Goal: Obtain resource: Download file/media

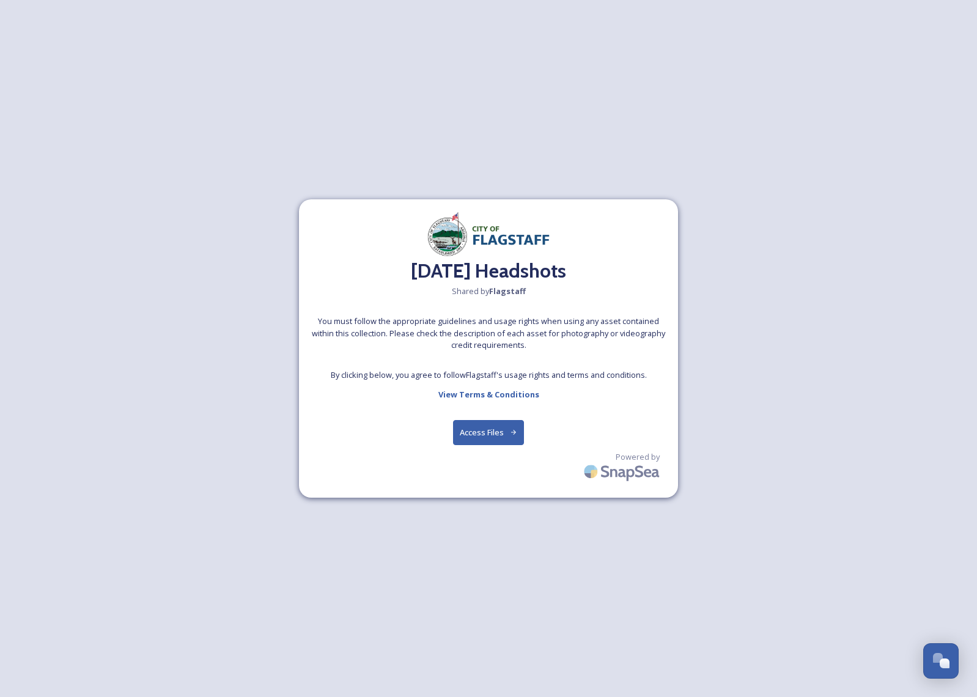
click at [483, 435] on button "Access Files" at bounding box center [489, 432] width 72 height 25
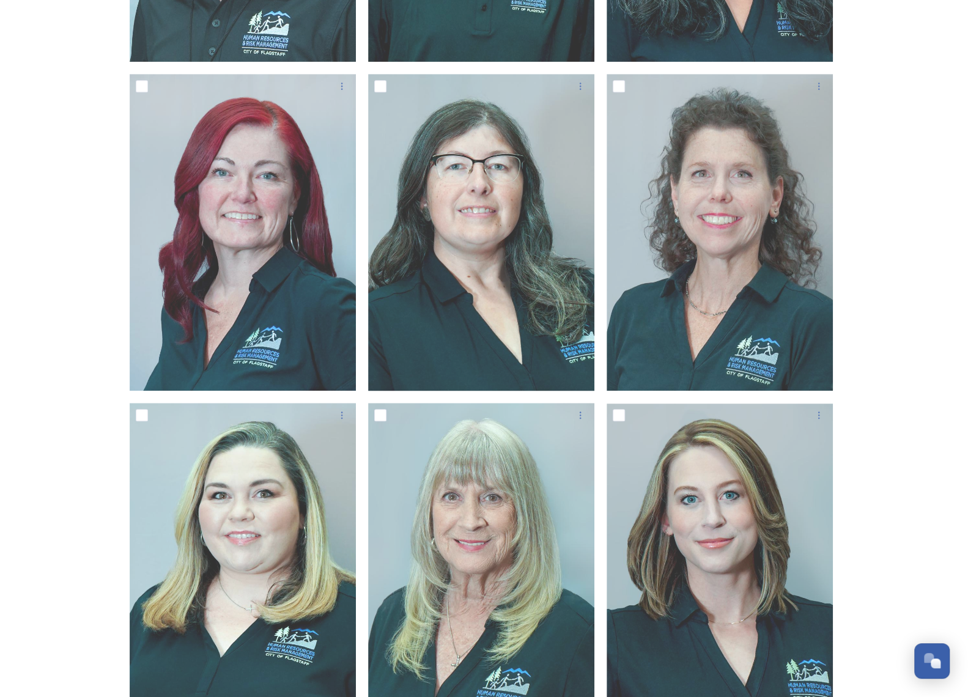
scroll to position [306, 0]
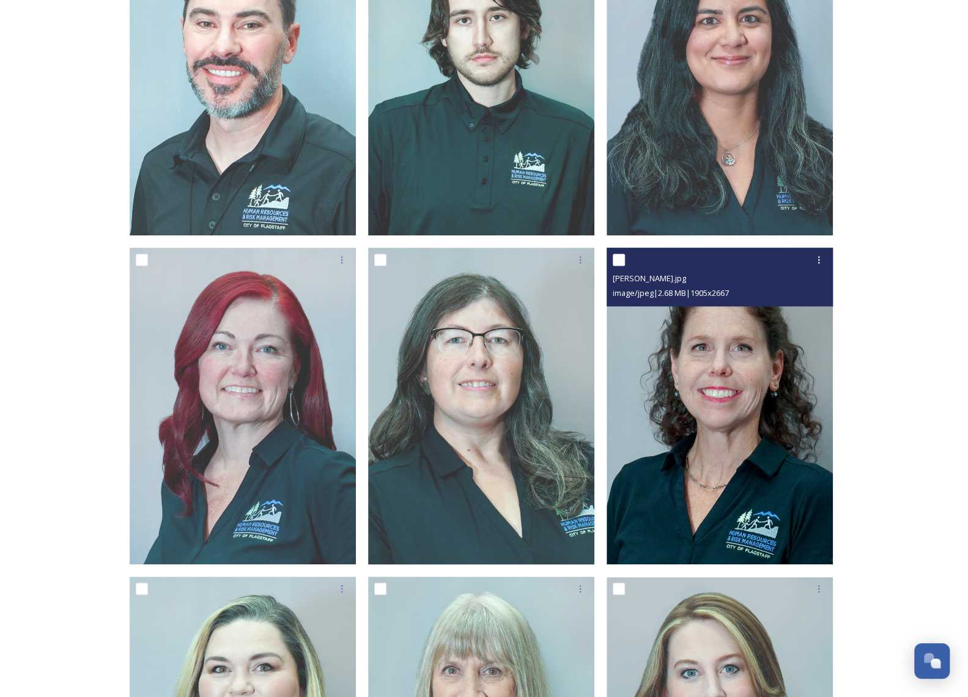
click at [754, 509] on img at bounding box center [719, 406] width 226 height 317
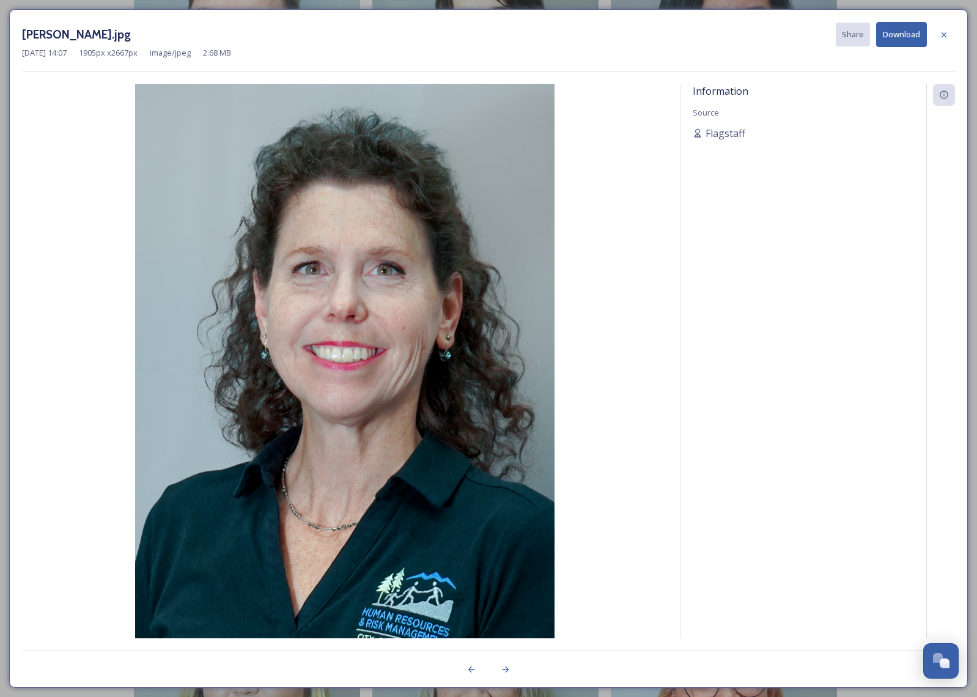
drag, startPoint x: 356, startPoint y: 462, endPoint x: 740, endPoint y: 480, distance: 384.8
click at [740, 480] on div "Information Source Flagstaff" at bounding box center [803, 361] width 246 height 554
click at [949, 32] on icon at bounding box center [944, 35] width 10 height 10
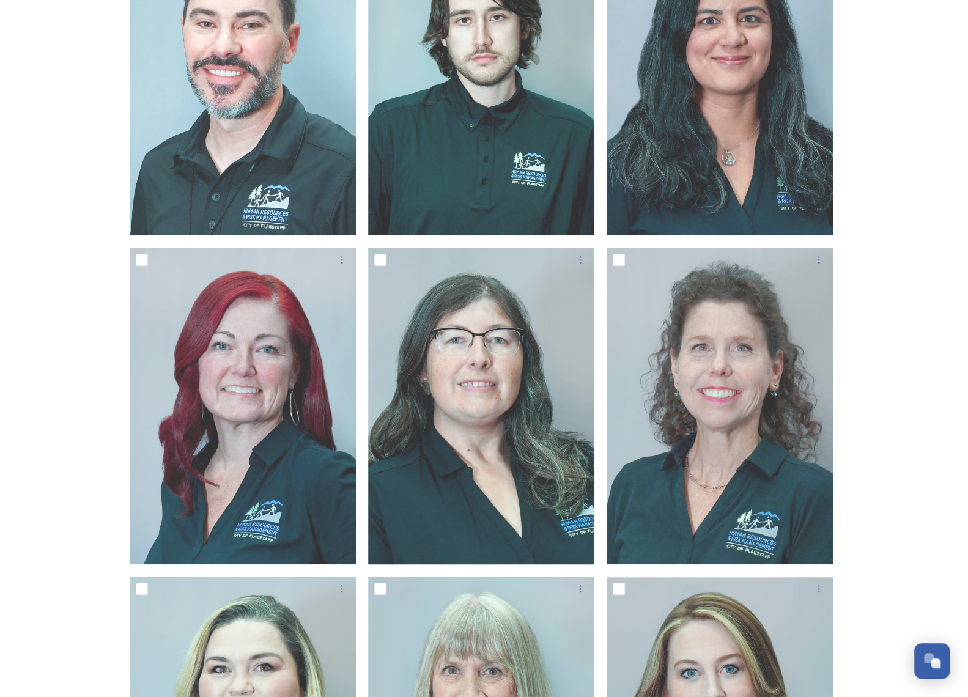
click at [869, 509] on div "[DATE] Headshots Shared by Flagstaff [DATE] Headshots 13 file s Filters Date Cr…" at bounding box center [484, 665] width 968 height 1942
click at [896, 547] on div "[DATE] Headshots Shared by Flagstaff [DATE] Headshots 13 file s Filters Date Cr…" at bounding box center [484, 665] width 968 height 1942
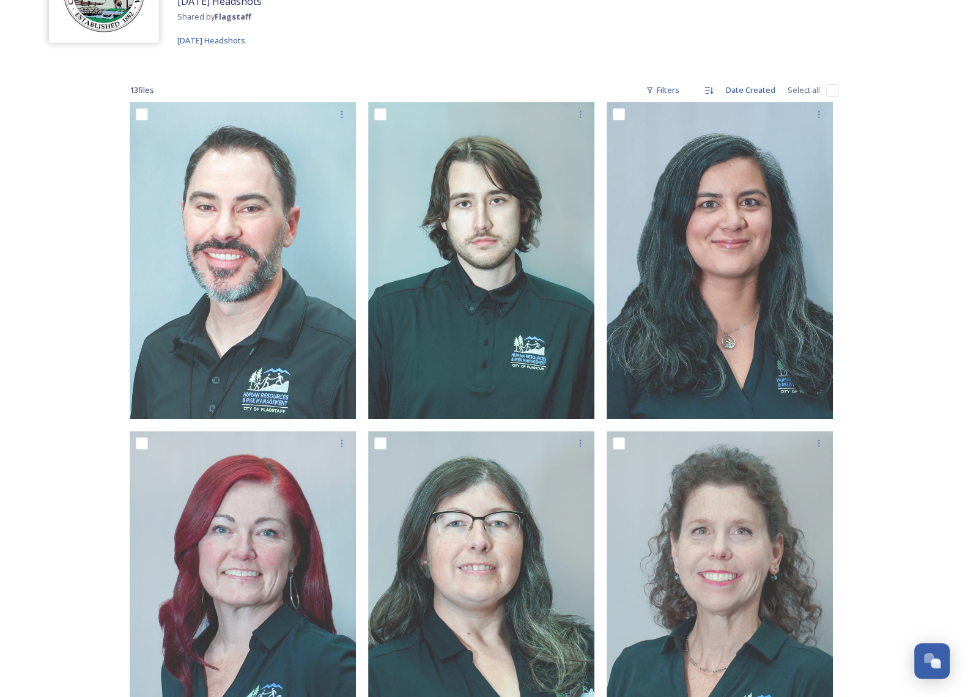
scroll to position [183, 0]
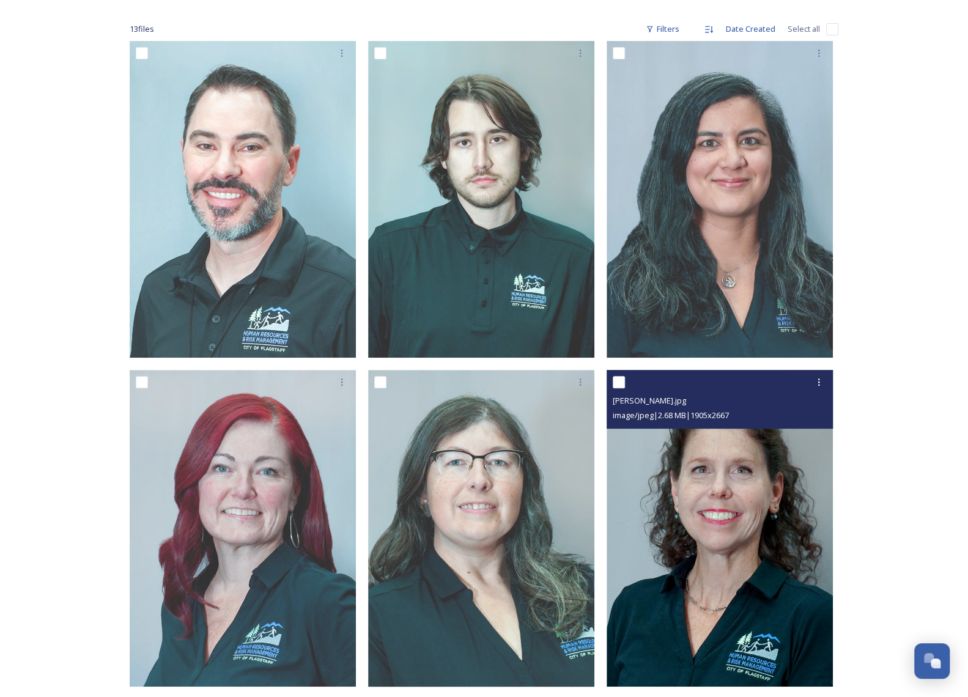
click at [749, 574] on img at bounding box center [719, 528] width 226 height 317
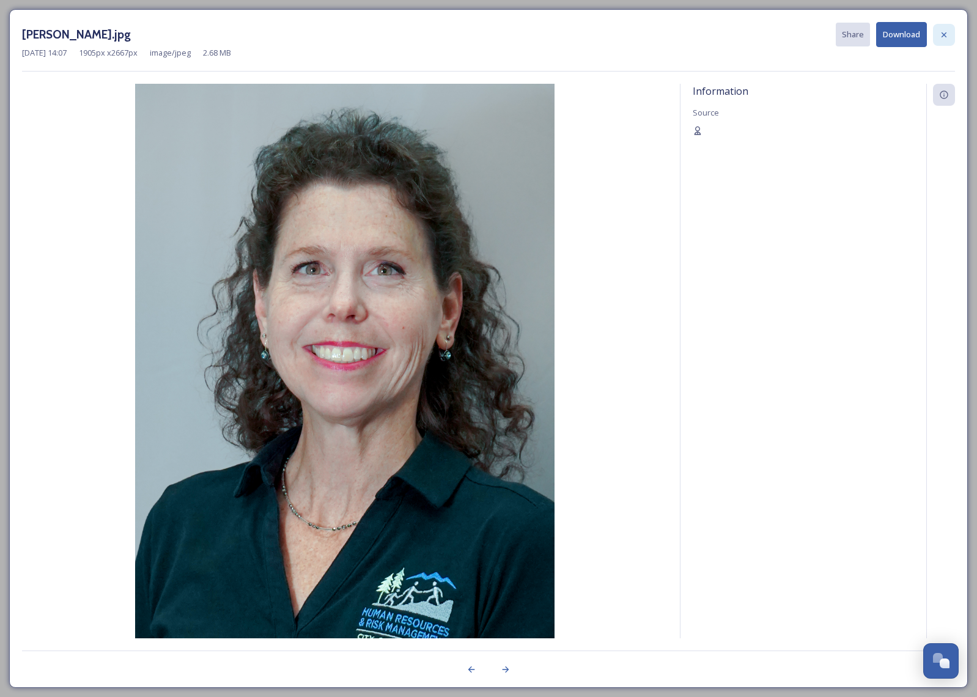
click at [944, 36] on icon at bounding box center [944, 35] width 10 height 10
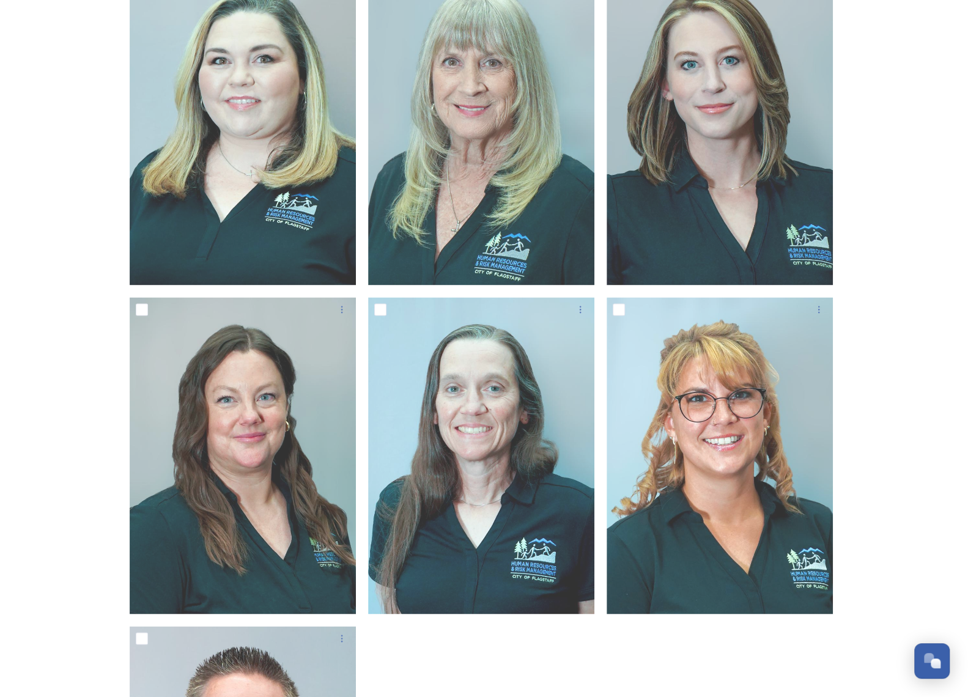
scroll to position [917, 0]
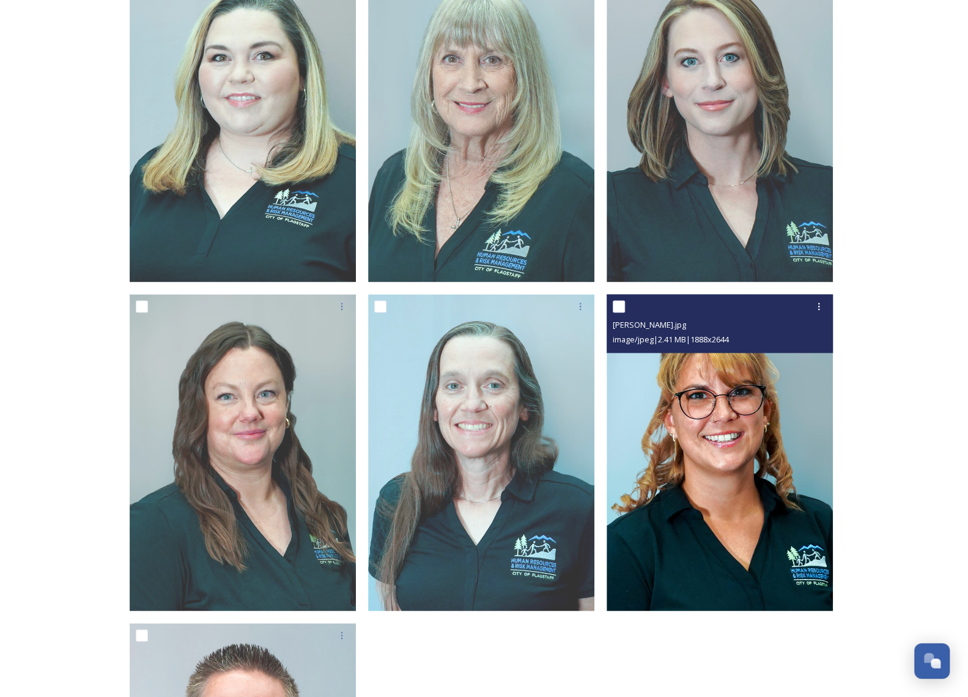
click at [733, 514] on img at bounding box center [719, 452] width 226 height 317
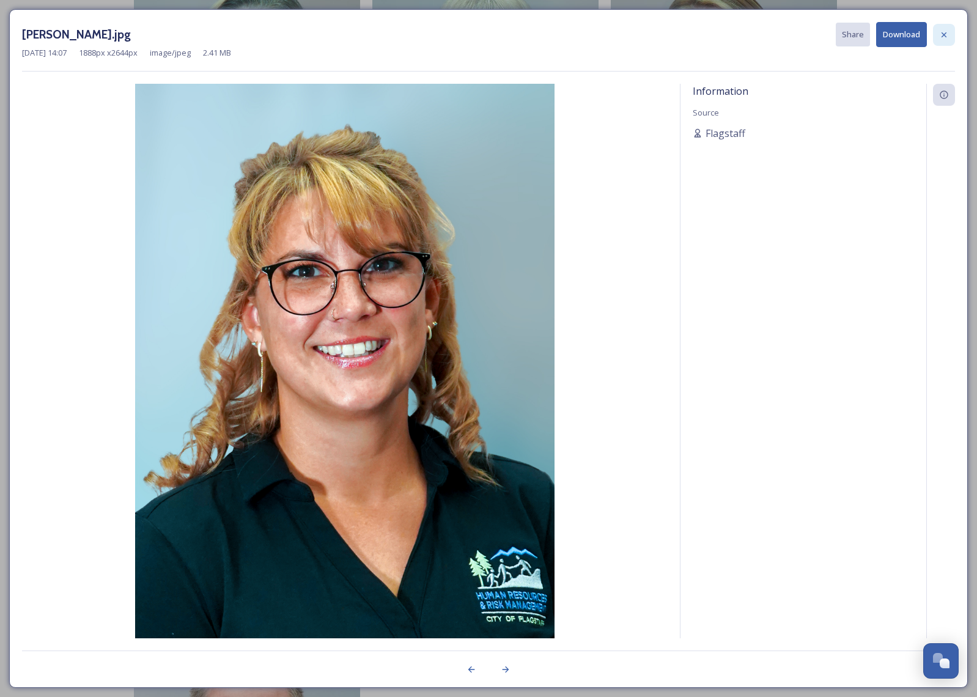
click at [941, 39] on div at bounding box center [944, 35] width 22 height 22
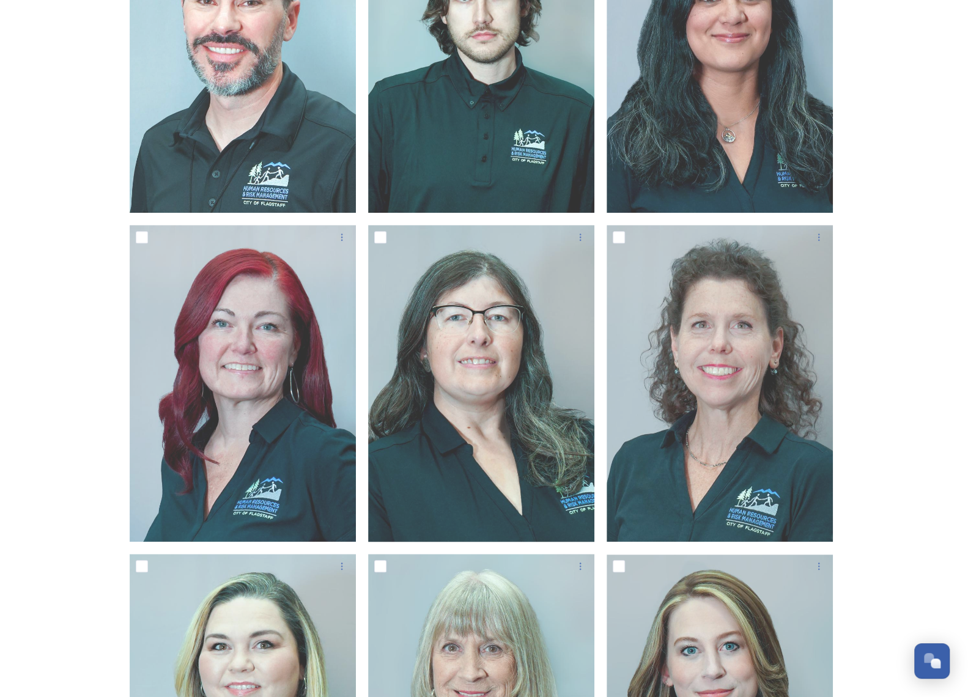
scroll to position [244, 0]
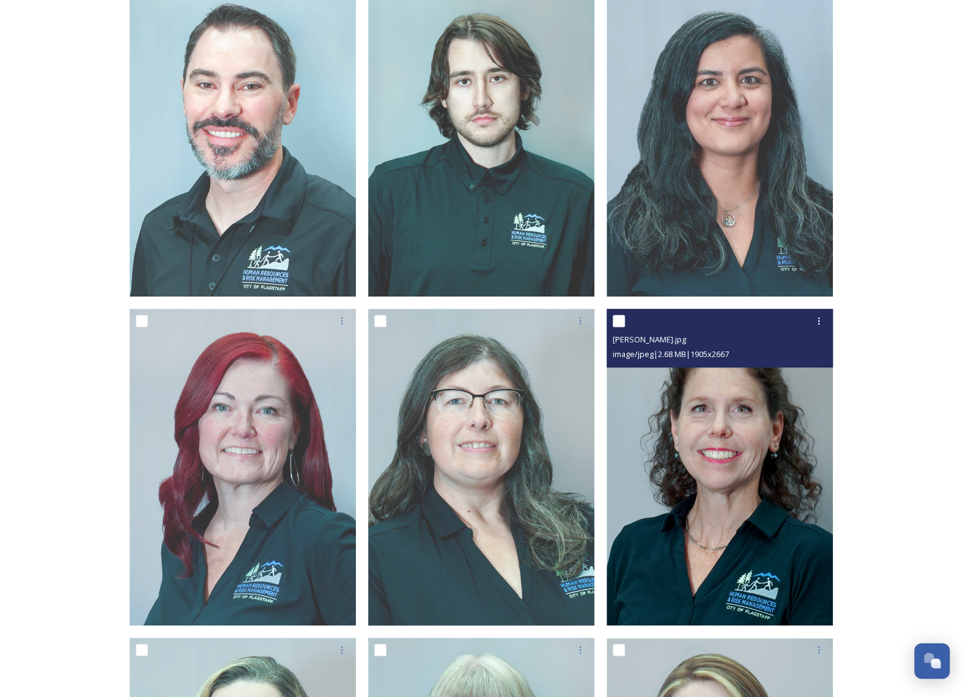
click at [724, 464] on img at bounding box center [719, 467] width 226 height 317
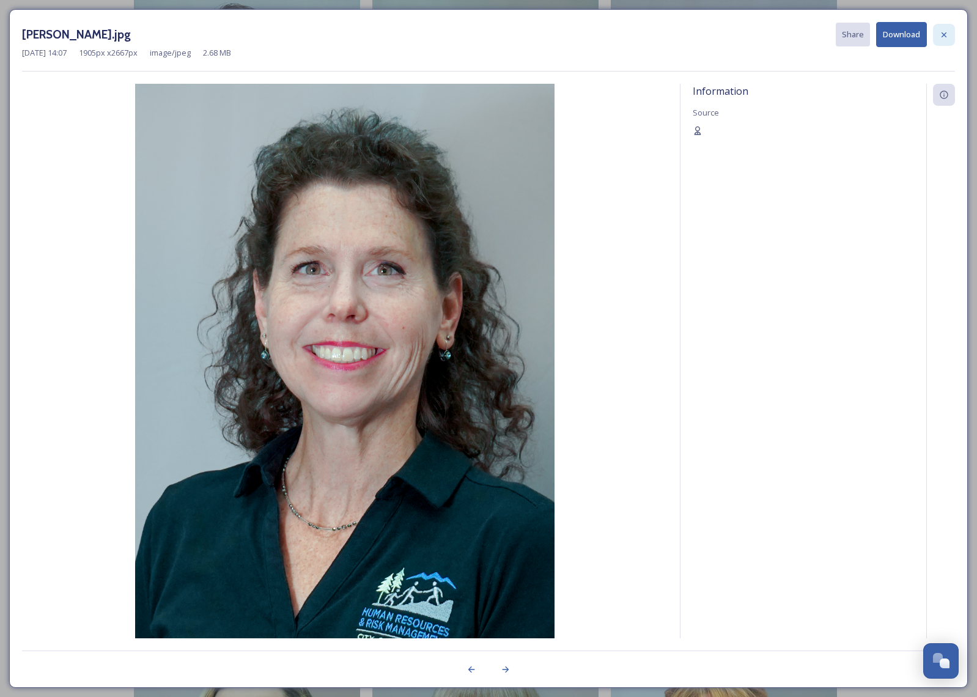
click at [944, 37] on icon at bounding box center [944, 35] width 10 height 10
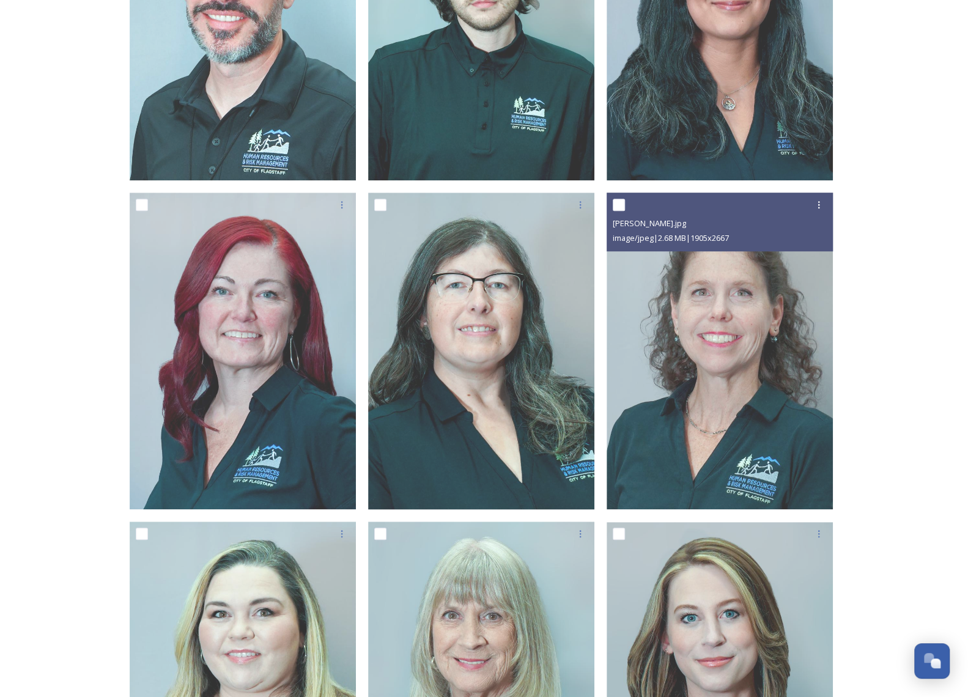
scroll to position [489, 0]
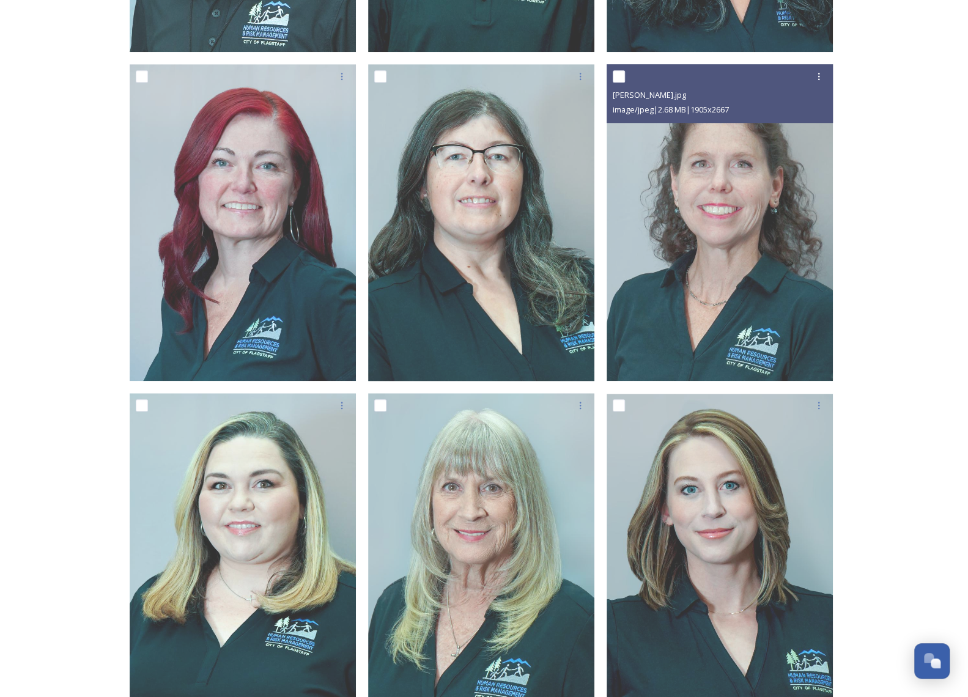
click at [856, 515] on div "[DATE] Headshots Shared by Flagstaff [DATE] Headshots 13 file s Filters Date Cr…" at bounding box center [484, 482] width 968 height 1942
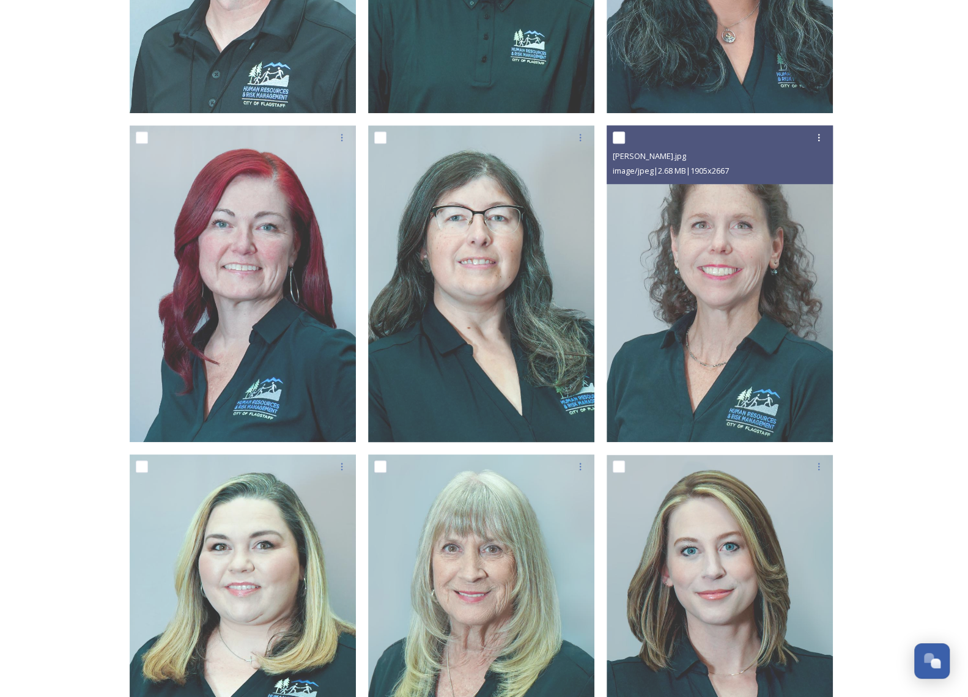
scroll to position [244, 0]
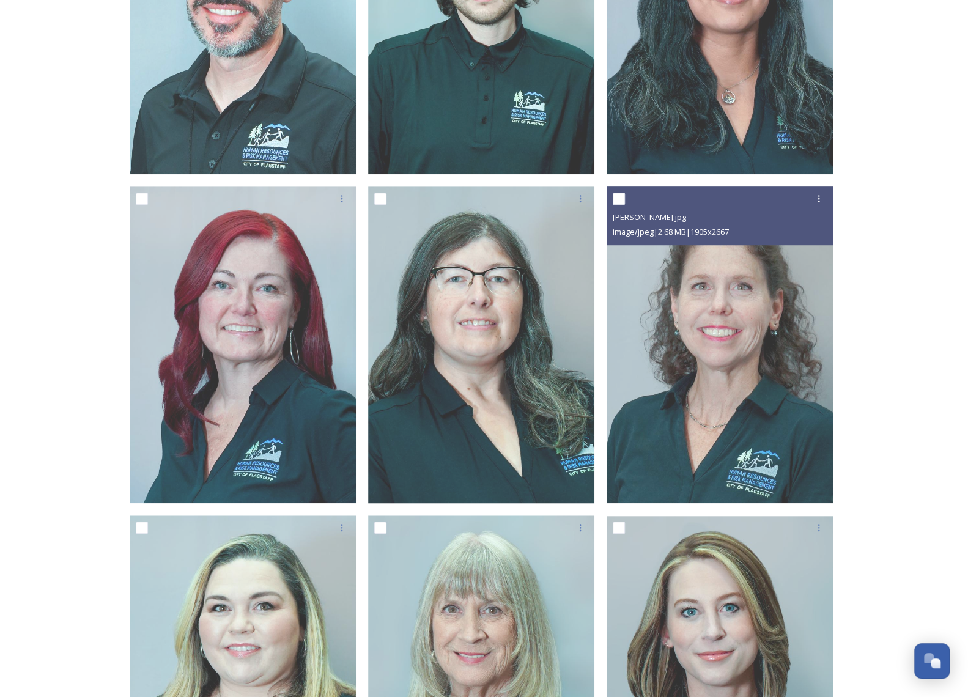
click at [852, 310] on div "[DATE] Headshots Shared by Flagstaff [DATE] Headshots 13 file s Filters Date Cr…" at bounding box center [484, 604] width 968 height 1942
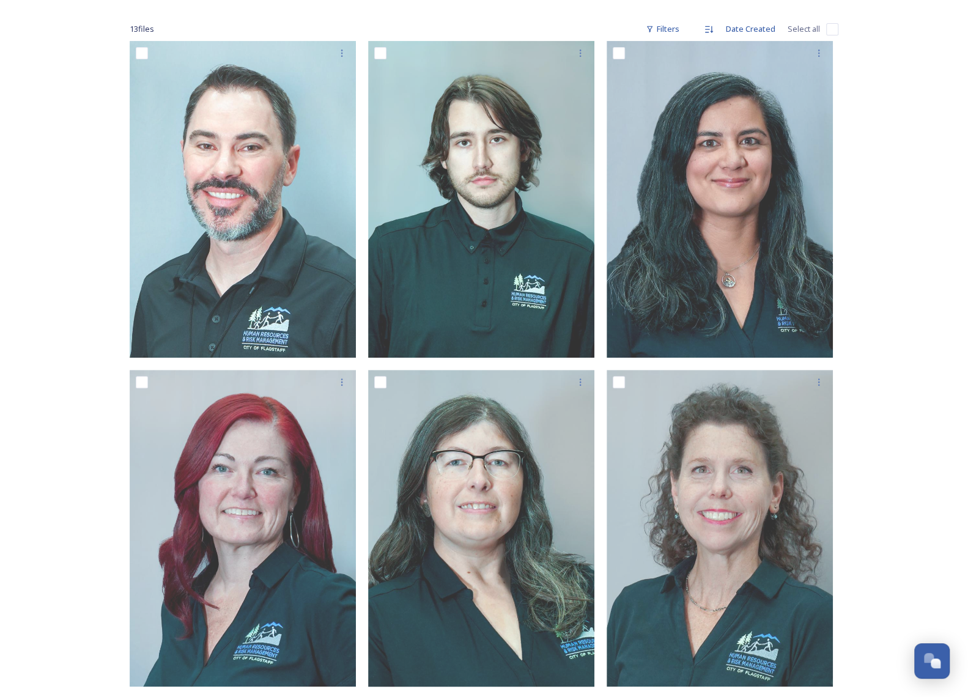
scroll to position [0, 0]
